Goal: Task Accomplishment & Management: Manage account settings

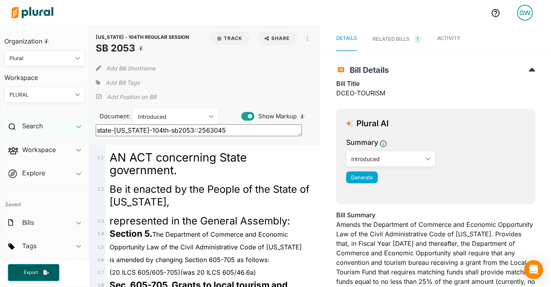
click at [44, 126] on div "Search ic_keyboard_arrow_down" at bounding box center [44, 127] width 89 height 21
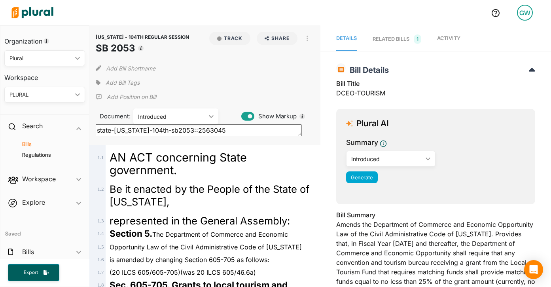
click at [30, 143] on h4 "Bills" at bounding box center [46, 144] width 69 height 8
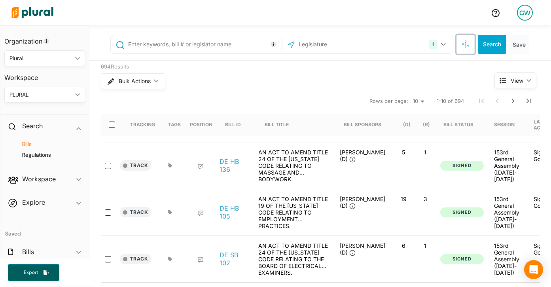
click at [463, 48] on button "button" at bounding box center [465, 44] width 18 height 19
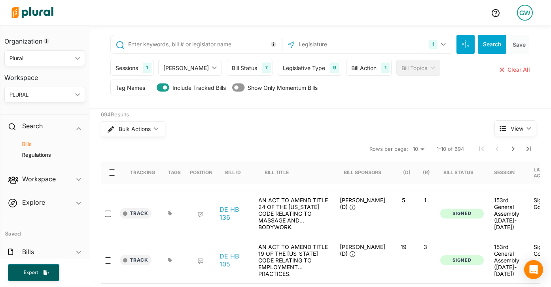
click at [130, 90] on div "Tag Names" at bounding box center [130, 87] width 30 height 8
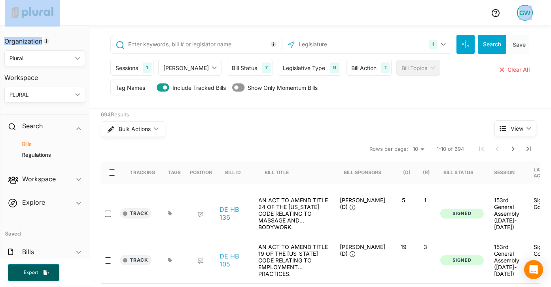
drag, startPoint x: 4, startPoint y: 2, endPoint x: 86, endPoint y: 44, distance: 92.1
click at [87, 45] on div "GW Organization Plural ic_keyboard_arrow_down Personal Plural Workspace PLURAL …" at bounding box center [275, 143] width 551 height 287
click at [137, 86] on div "Tag Names" at bounding box center [130, 87] width 30 height 8
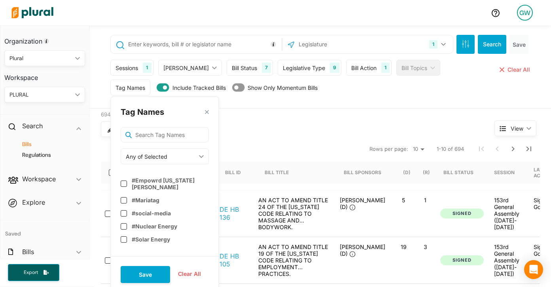
click at [77, 20] on div at bounding box center [246, 13] width 476 height 28
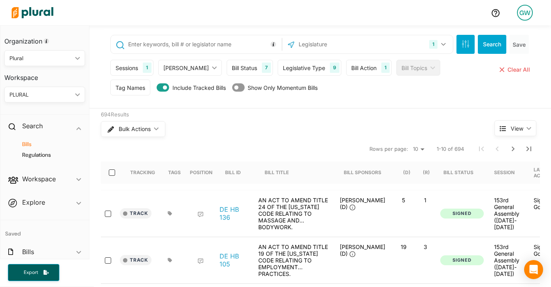
click at [127, 90] on div "Tag Names" at bounding box center [130, 87] width 30 height 8
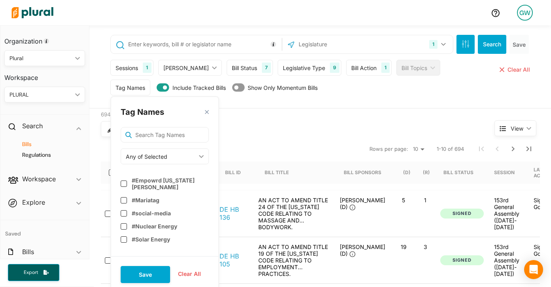
click at [284, 138] on div "Bulk Actions ic_keyboard_arrow_down" at bounding box center [283, 129] width 364 height 21
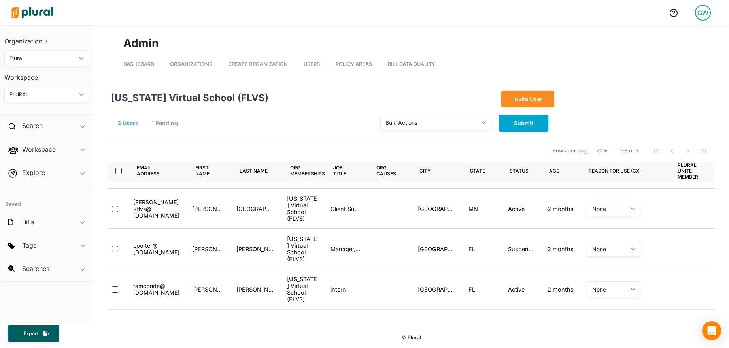
click at [133, 63] on span "Dashboard" at bounding box center [138, 64] width 31 height 6
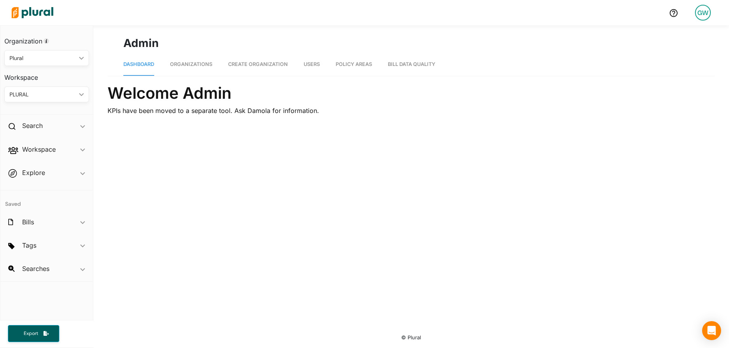
click at [199, 62] on span "Organizations" at bounding box center [191, 64] width 42 height 6
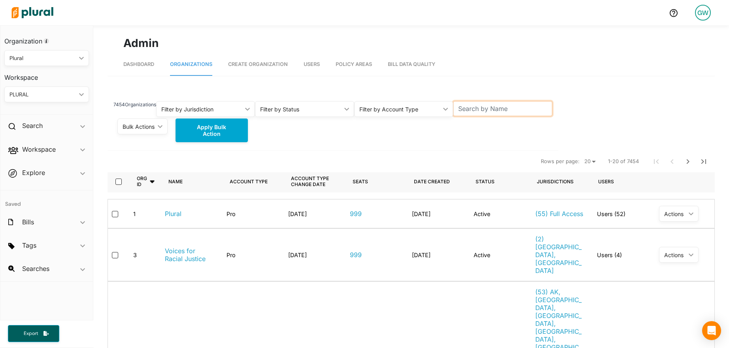
click at [528, 107] on input "text" at bounding box center [502, 108] width 99 height 15
type input "FLVS"
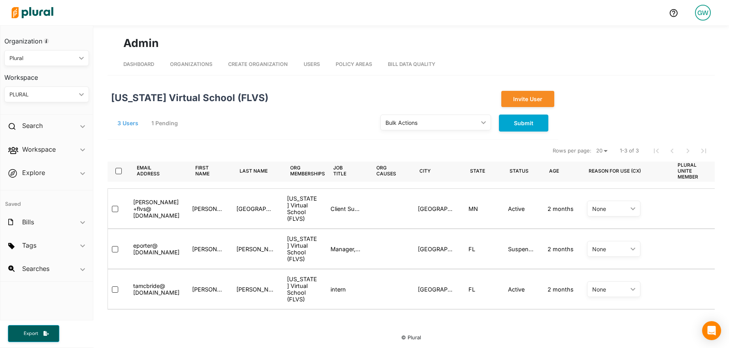
click at [162, 122] on button "1 Pending" at bounding box center [166, 123] width 38 height 12
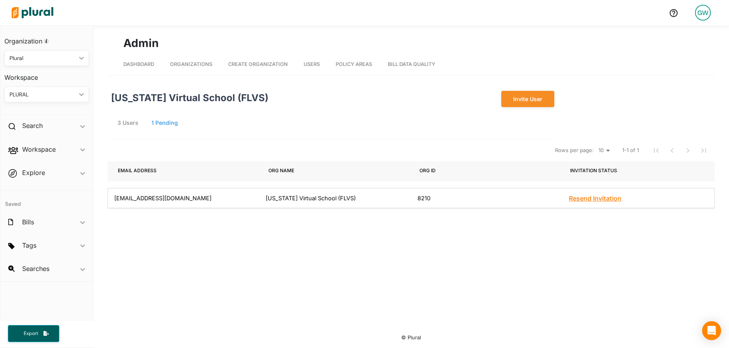
click at [578, 200] on button "Resend Invitation" at bounding box center [595, 199] width 53 height 6
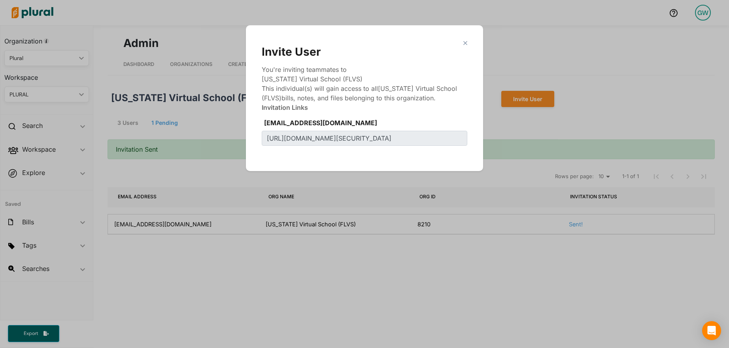
click at [466, 44] on polygon "Modal" at bounding box center [465, 43] width 7 height 7
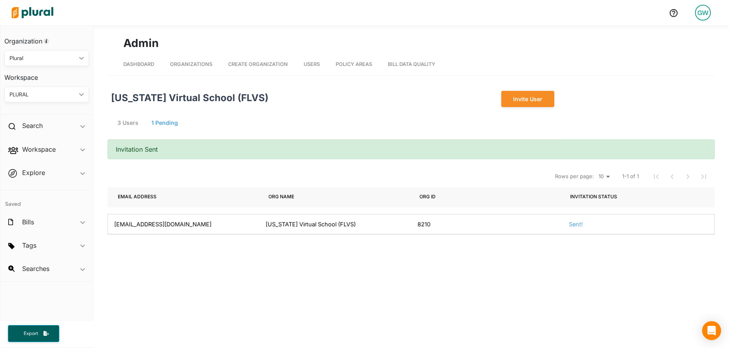
click at [193, 71] on link "Organizations" at bounding box center [191, 64] width 42 height 22
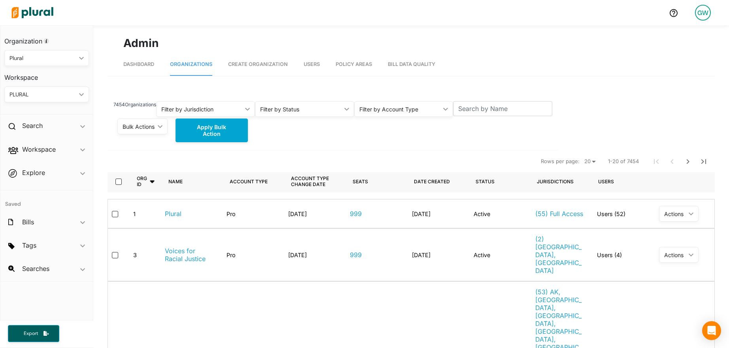
click at [700, 17] on div "GW" at bounding box center [703, 13] width 16 height 16
click at [687, 130] on link "Log Out" at bounding box center [681, 134] width 69 height 20
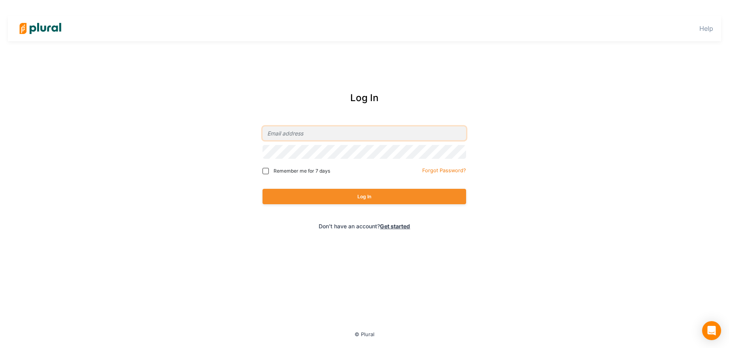
click at [319, 134] on input "email" at bounding box center [364, 133] width 204 height 14
type input "grayson+demo@pluralpolicy.com"
click at [321, 198] on button "Log In" at bounding box center [364, 196] width 204 height 15
